Goal: Transaction & Acquisition: Book appointment/travel/reservation

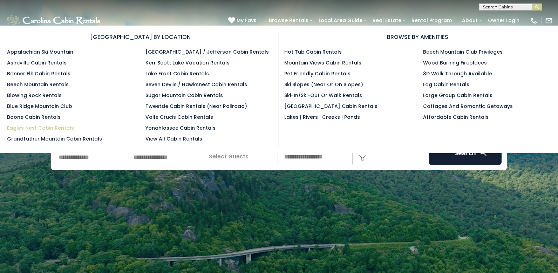
click at [46, 128] on link "Eagles Nest Cabin Rentals" at bounding box center [40, 128] width 67 height 7
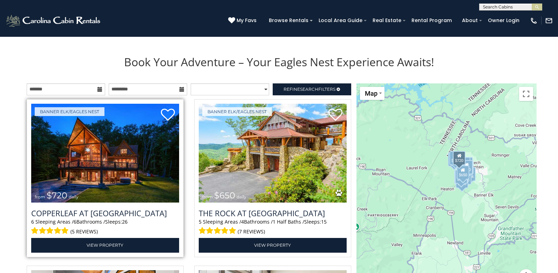
scroll to position [725, 0]
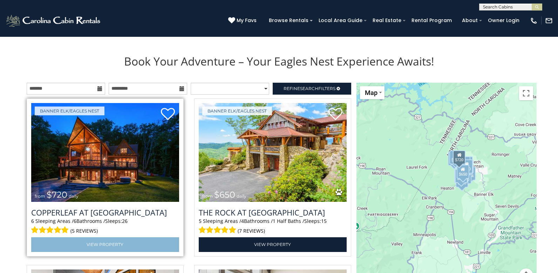
click at [109, 246] on link "View Property" at bounding box center [105, 244] width 148 height 14
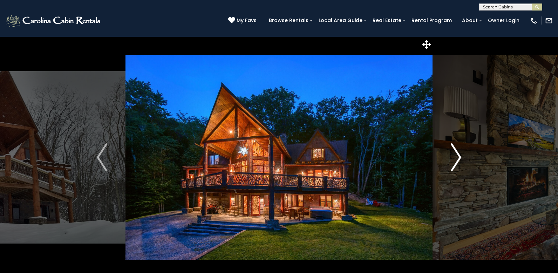
click at [459, 155] on img "Next" at bounding box center [456, 157] width 11 height 28
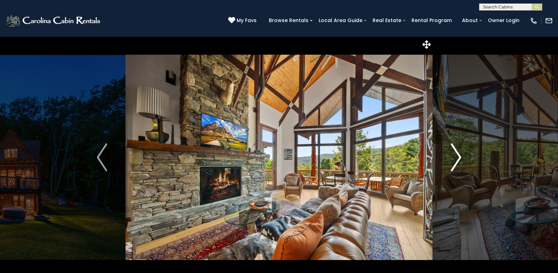
click at [458, 159] on img "Next" at bounding box center [456, 157] width 11 height 28
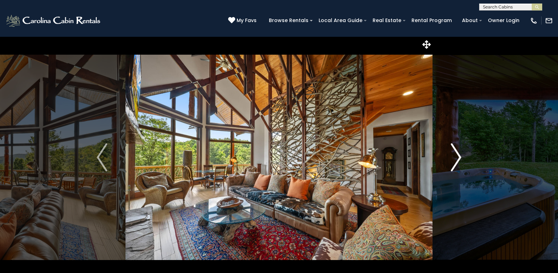
click at [458, 159] on img "Next" at bounding box center [456, 157] width 11 height 28
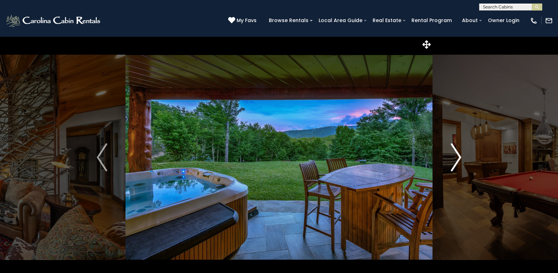
click at [458, 159] on img "Next" at bounding box center [456, 157] width 11 height 28
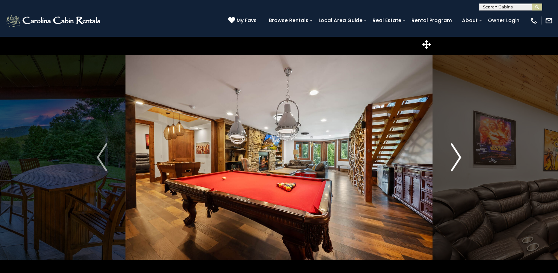
click at [458, 159] on img "Next" at bounding box center [456, 157] width 11 height 28
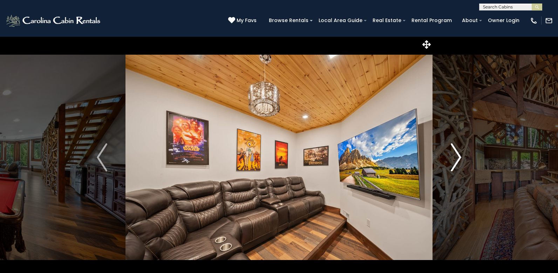
click at [458, 159] on img "Next" at bounding box center [456, 157] width 11 height 28
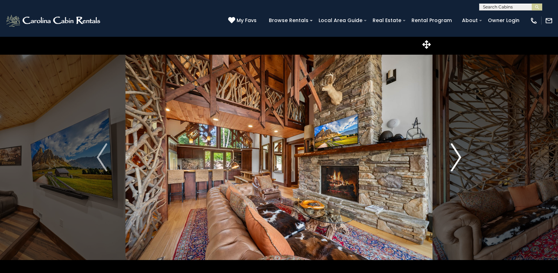
click at [458, 159] on img "Next" at bounding box center [456, 157] width 11 height 28
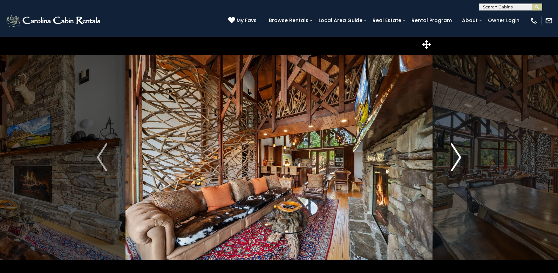
click at [458, 159] on img "Next" at bounding box center [456, 157] width 11 height 28
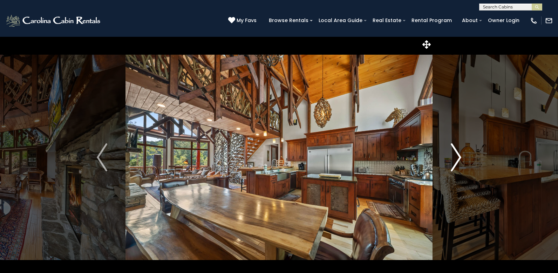
click at [458, 159] on img "Next" at bounding box center [456, 157] width 11 height 28
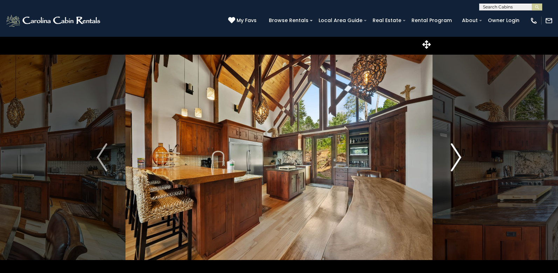
click at [458, 159] on img "Next" at bounding box center [456, 157] width 11 height 28
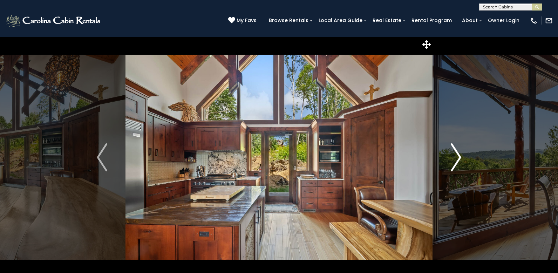
click at [458, 159] on img "Next" at bounding box center [456, 157] width 11 height 28
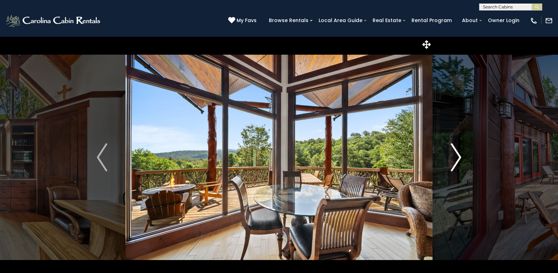
click at [458, 159] on img "Next" at bounding box center [456, 157] width 11 height 28
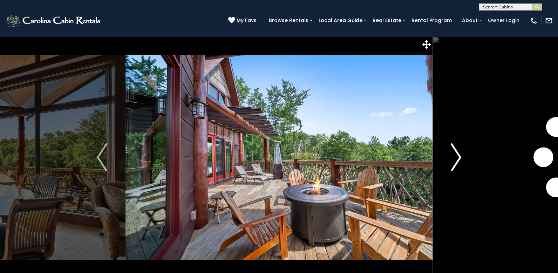
click at [458, 159] on img "Next" at bounding box center [456, 157] width 11 height 28
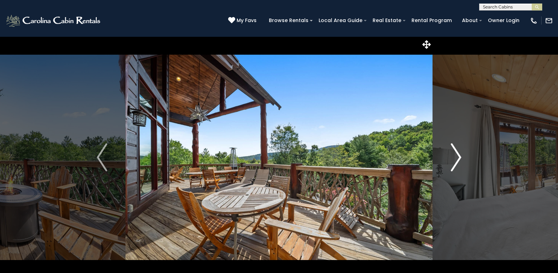
click at [460, 156] on img "Next" at bounding box center [456, 157] width 11 height 28
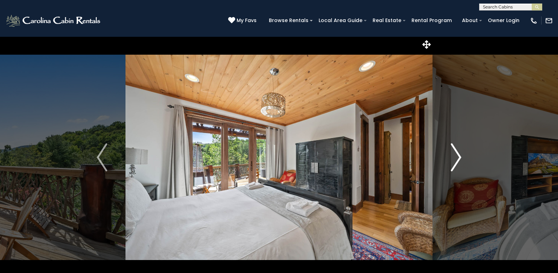
click at [459, 157] on img "Next" at bounding box center [456, 157] width 11 height 28
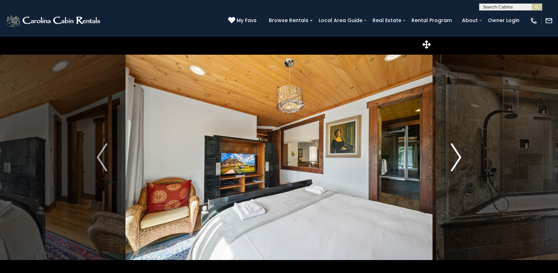
click at [459, 157] on img "Next" at bounding box center [456, 157] width 11 height 28
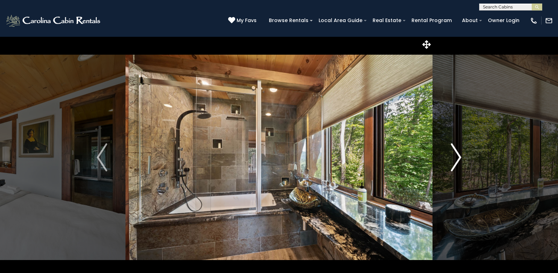
click at [459, 157] on img "Next" at bounding box center [456, 157] width 11 height 28
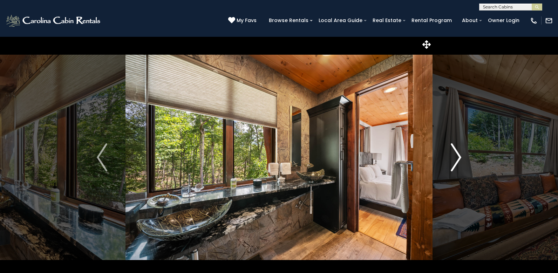
click at [459, 157] on img "Next" at bounding box center [456, 157] width 11 height 28
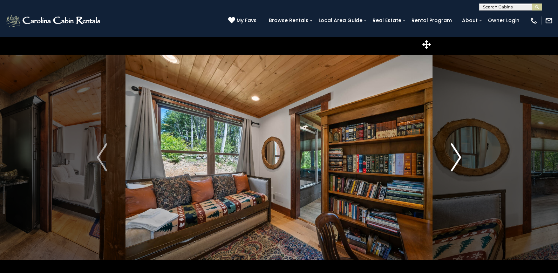
click at [459, 157] on img "Next" at bounding box center [456, 157] width 11 height 28
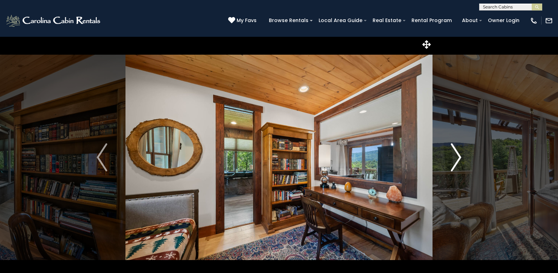
click at [459, 157] on img "Next" at bounding box center [456, 157] width 11 height 28
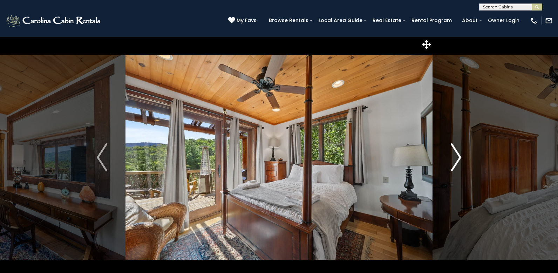
click at [459, 157] on img "Next" at bounding box center [456, 157] width 11 height 28
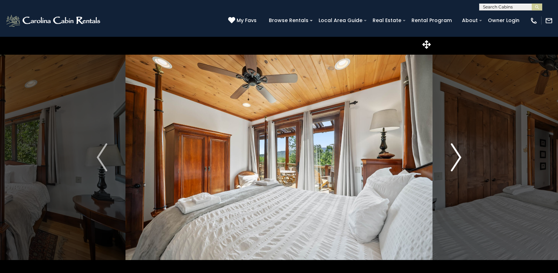
click at [459, 157] on img "Next" at bounding box center [456, 157] width 11 height 28
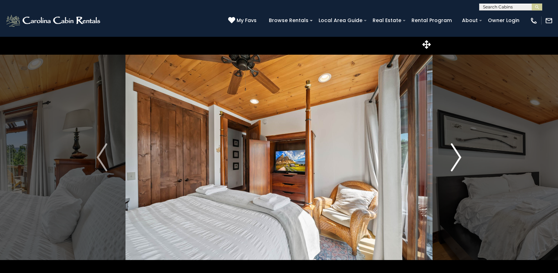
click at [459, 157] on img "Next" at bounding box center [456, 157] width 11 height 28
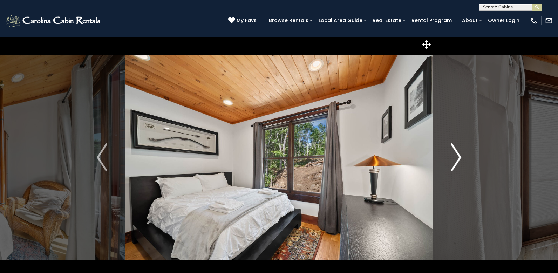
click at [459, 157] on img "Next" at bounding box center [456, 157] width 11 height 28
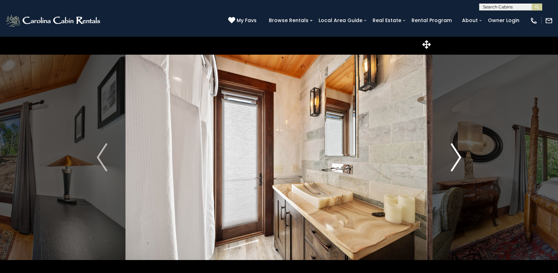
click at [459, 157] on img "Next" at bounding box center [456, 157] width 11 height 28
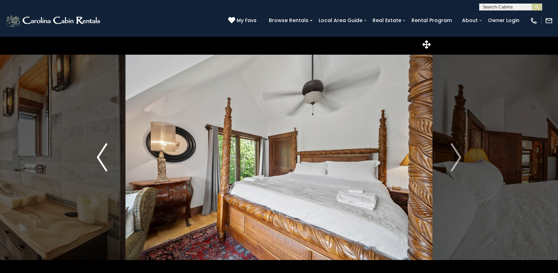
click at [99, 156] on img "Previous" at bounding box center [102, 157] width 11 height 28
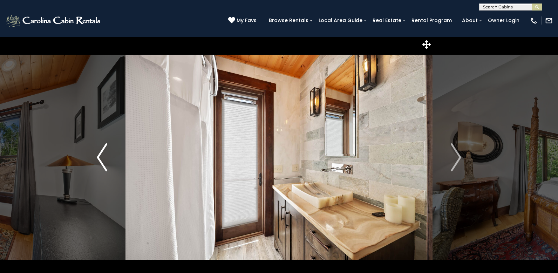
click at [100, 157] on img "Previous" at bounding box center [102, 157] width 11 height 28
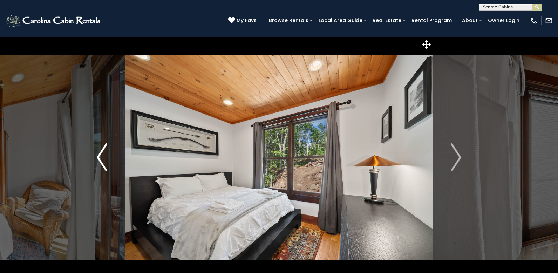
click at [100, 157] on img "Previous" at bounding box center [102, 157] width 11 height 28
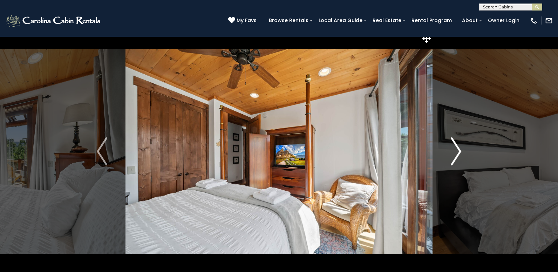
scroll to position [5, 0]
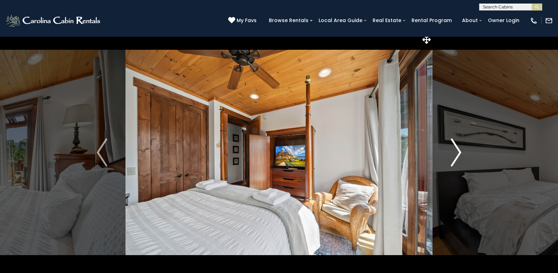
click at [460, 153] on img "Next" at bounding box center [456, 153] width 11 height 28
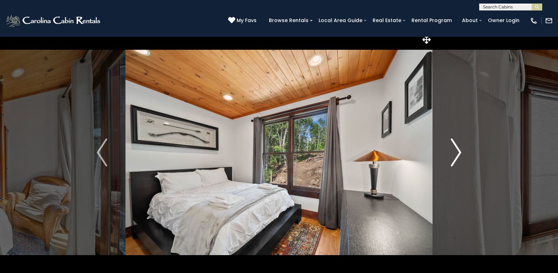
click at [460, 153] on img "Next" at bounding box center [456, 153] width 11 height 28
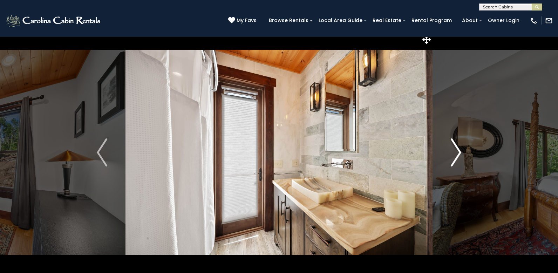
click at [460, 153] on img "Next" at bounding box center [456, 153] width 11 height 28
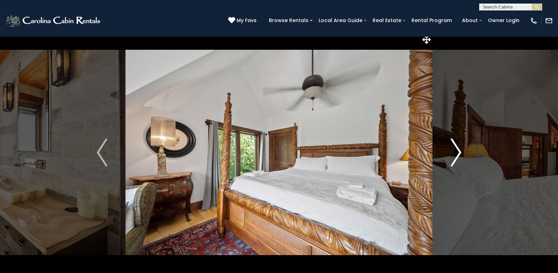
click at [460, 153] on img "Next" at bounding box center [456, 153] width 11 height 28
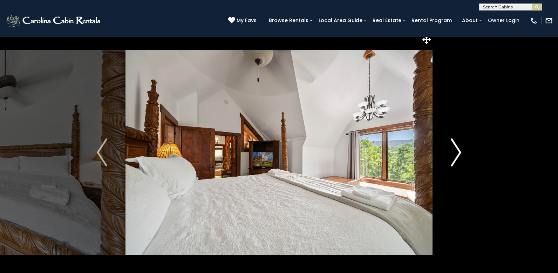
click at [460, 153] on img "Next" at bounding box center [456, 153] width 11 height 28
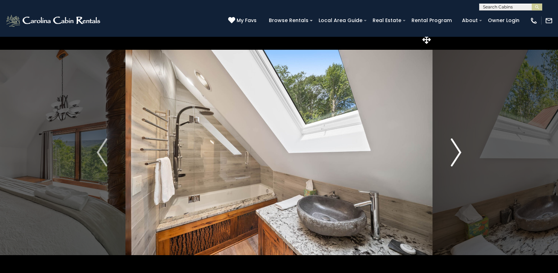
click at [459, 154] on img "Next" at bounding box center [456, 153] width 11 height 28
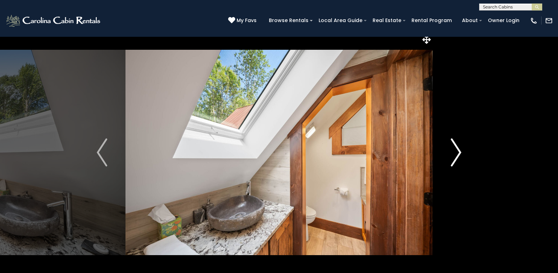
click at [459, 154] on img "Next" at bounding box center [456, 153] width 11 height 28
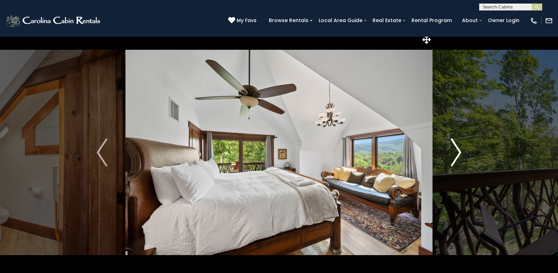
click at [459, 154] on img "Next" at bounding box center [456, 153] width 11 height 28
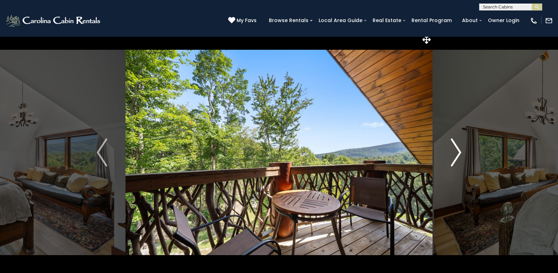
click at [459, 154] on img "Next" at bounding box center [456, 153] width 11 height 28
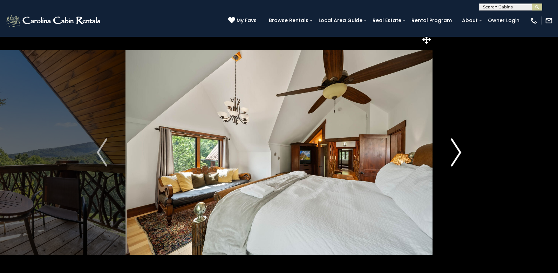
click at [459, 154] on img "Next" at bounding box center [456, 153] width 11 height 28
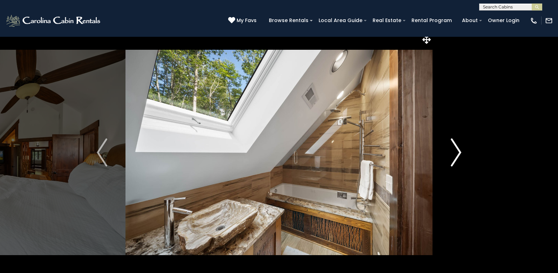
click at [459, 154] on img "Next" at bounding box center [456, 153] width 11 height 28
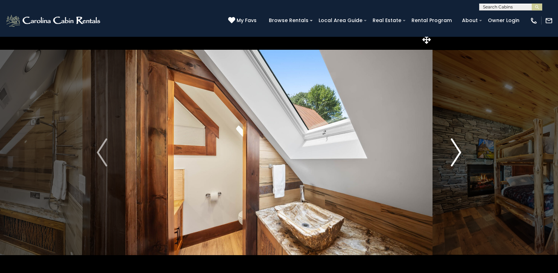
click at [459, 154] on img "Next" at bounding box center [456, 153] width 11 height 28
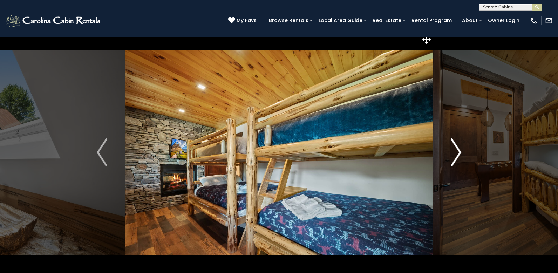
click at [459, 154] on img "Next" at bounding box center [456, 153] width 11 height 28
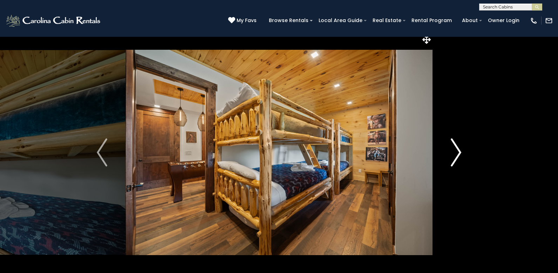
click at [459, 150] on img "Next" at bounding box center [456, 153] width 11 height 28
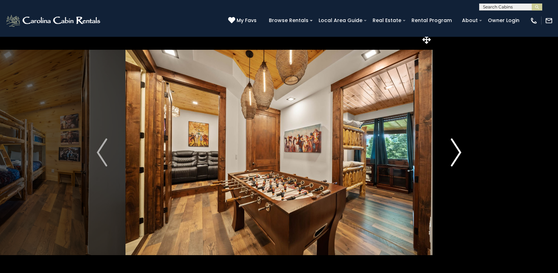
click at [459, 150] on img "Next" at bounding box center [456, 153] width 11 height 28
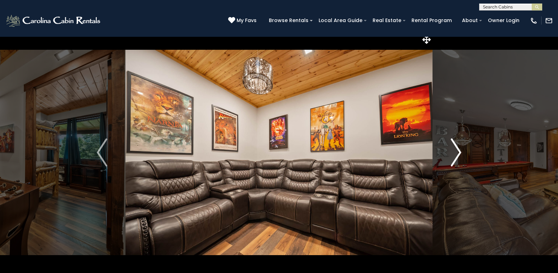
click at [459, 150] on img "Next" at bounding box center [456, 153] width 11 height 28
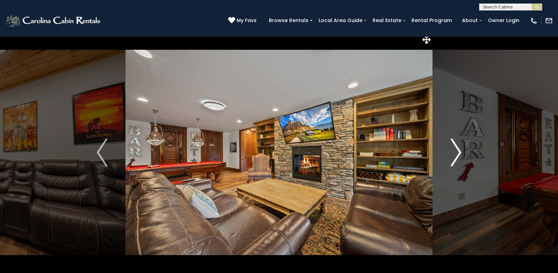
click at [459, 150] on img "Next" at bounding box center [456, 153] width 11 height 28
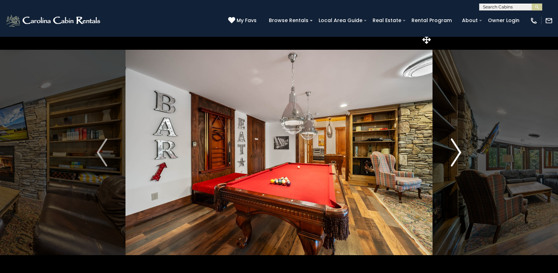
click at [459, 150] on img "Next" at bounding box center [456, 153] width 11 height 28
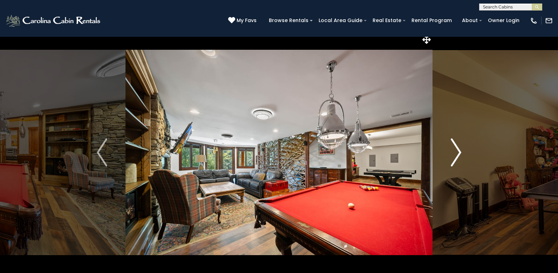
click at [459, 150] on img "Next" at bounding box center [456, 153] width 11 height 28
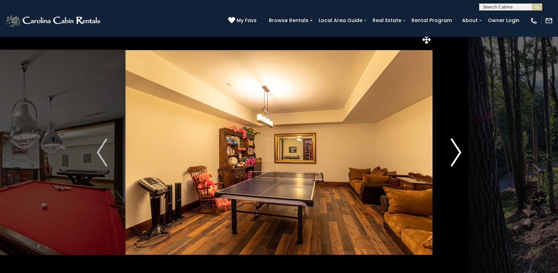
click at [459, 150] on img "Next" at bounding box center [456, 153] width 11 height 28
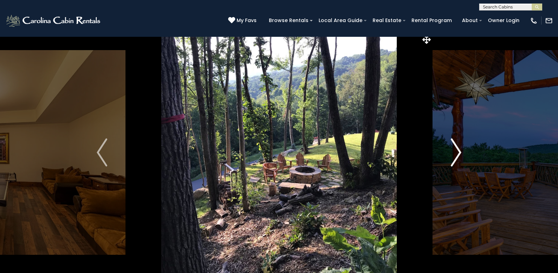
click at [459, 150] on img "Next" at bounding box center [456, 153] width 11 height 28
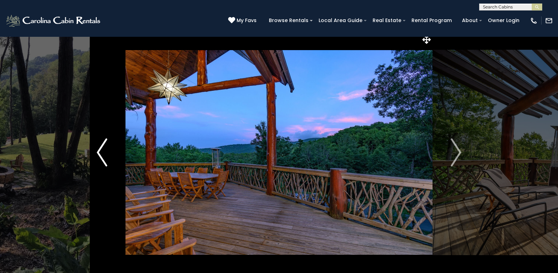
click at [105, 155] on img "Previous" at bounding box center [102, 153] width 11 height 28
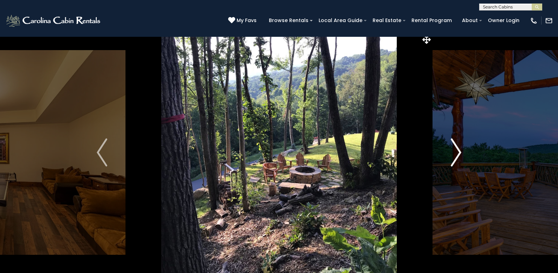
click at [459, 153] on img "Next" at bounding box center [456, 153] width 11 height 28
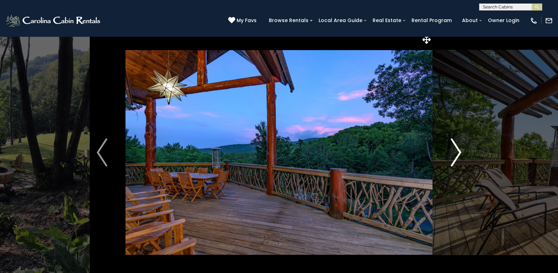
click at [459, 153] on img "Next" at bounding box center [456, 153] width 11 height 28
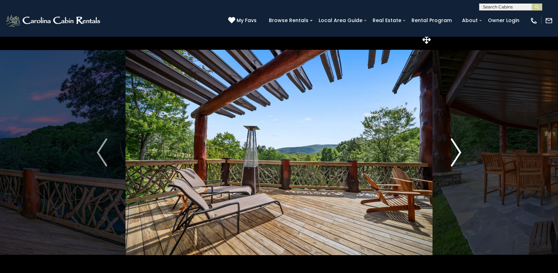
click at [459, 153] on img "Next" at bounding box center [456, 153] width 11 height 28
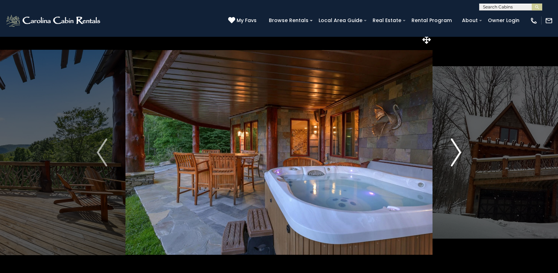
click at [459, 153] on img "Next" at bounding box center [456, 153] width 11 height 28
